Goal: Information Seeking & Learning: Learn about a topic

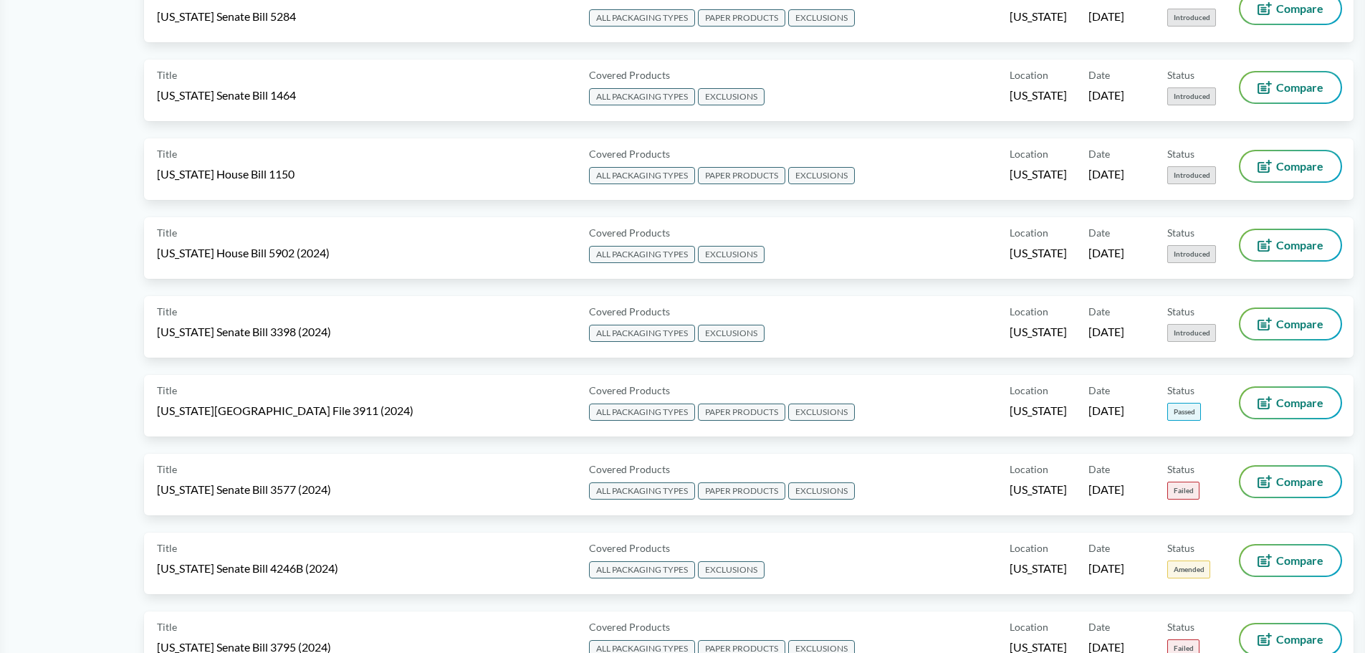
scroll to position [1719, 0]
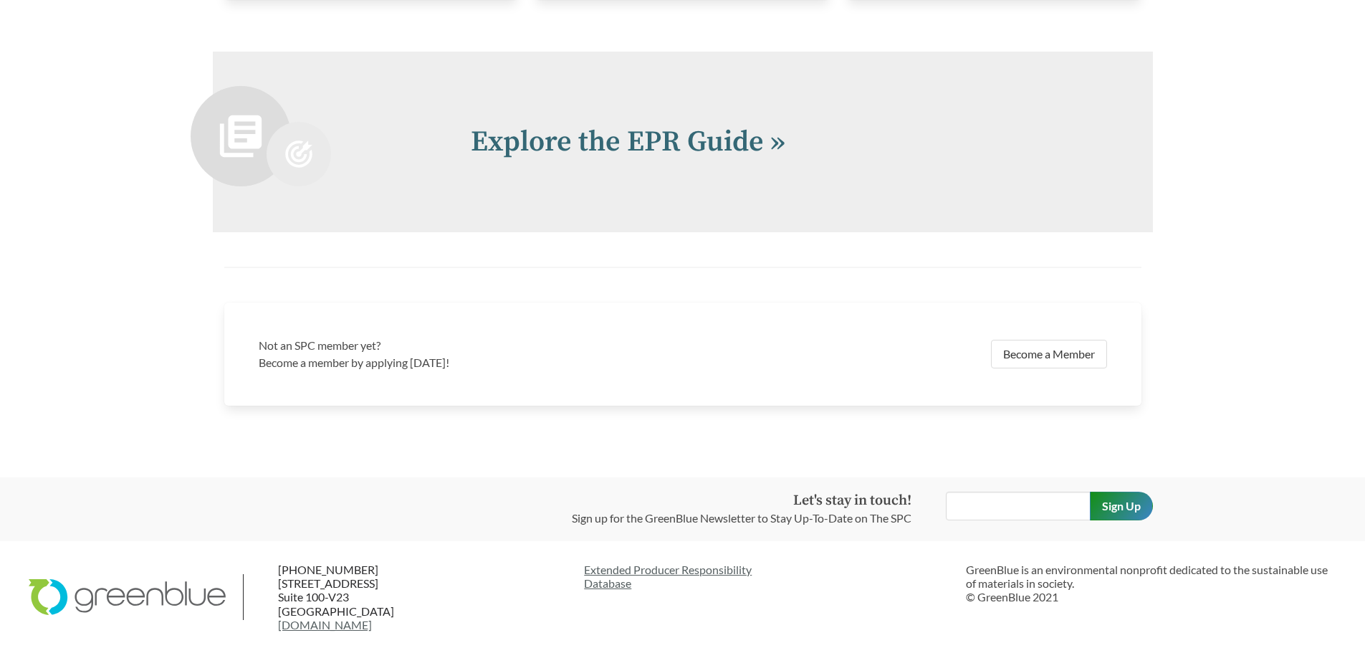
scroll to position [3162, 0]
click at [1028, 572] on p "GreenBlue is an environmental nonprofit dedicated to the sustainable use of mat…" at bounding box center [1151, 583] width 370 height 42
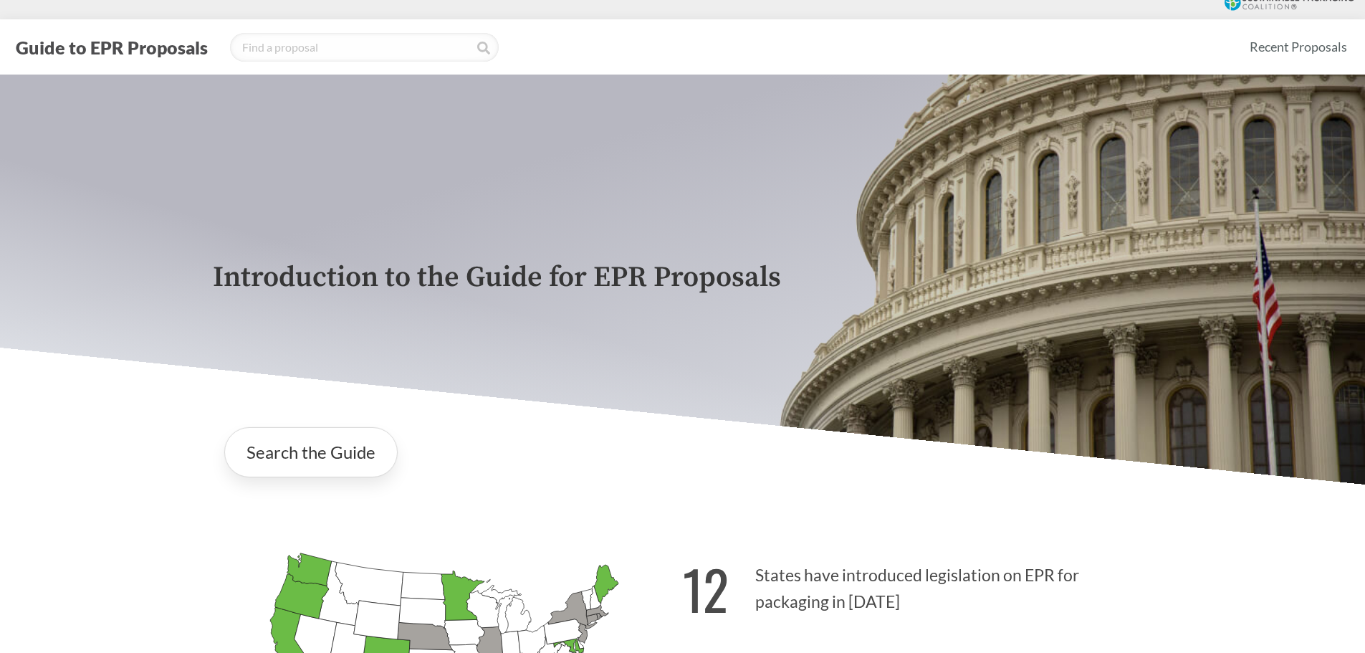
scroll to position [0, 0]
